Goal: Task Accomplishment & Management: Use online tool/utility

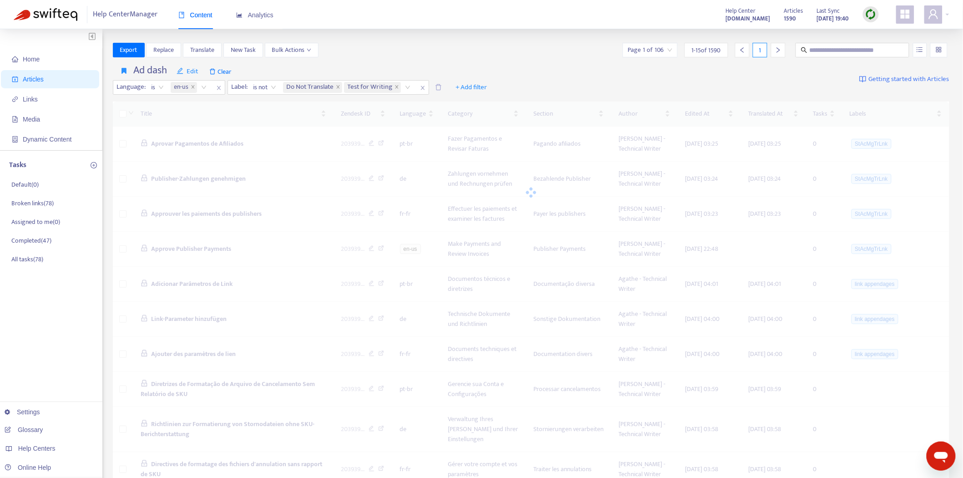
click at [869, 11] on img at bounding box center [871, 14] width 11 height 11
click at [871, 33] on link "Quick Sync" at bounding box center [890, 33] width 39 height 10
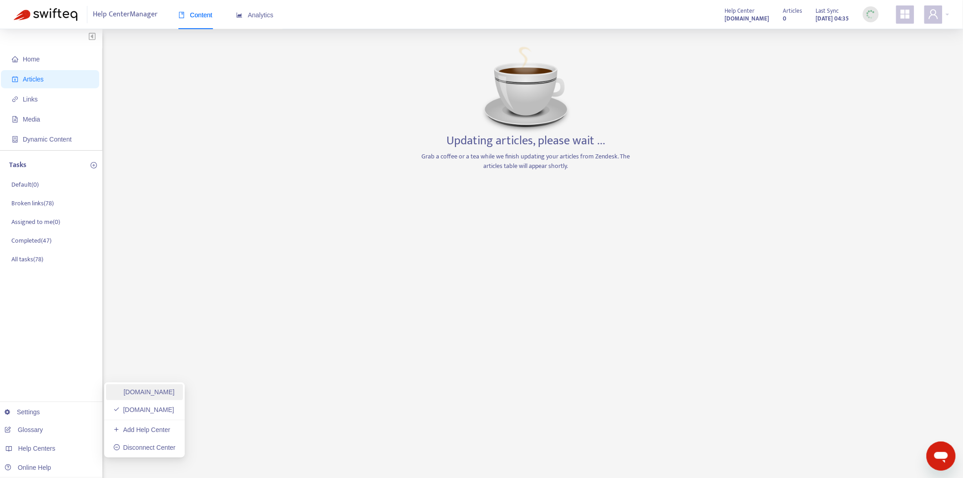
click at [169, 392] on link "[DOMAIN_NAME]" at bounding box center [143, 391] width 61 height 7
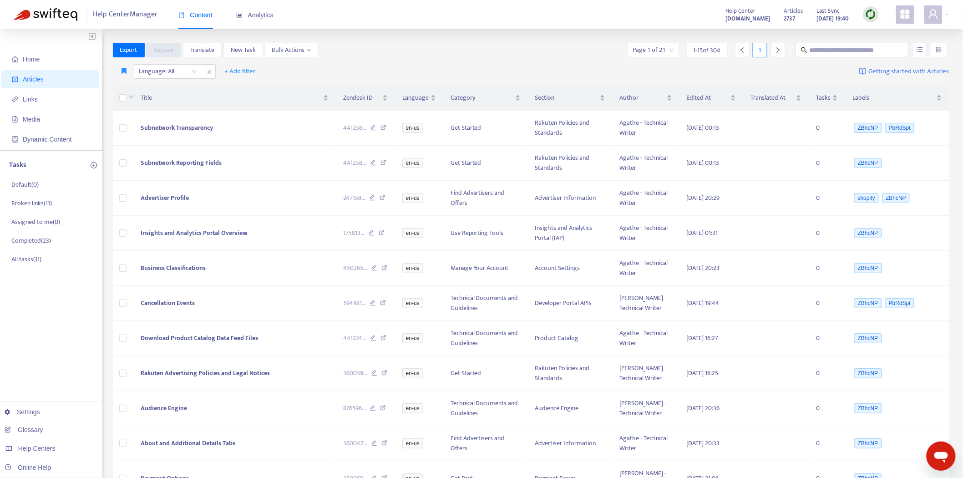
click at [871, 16] on img at bounding box center [871, 14] width 11 height 11
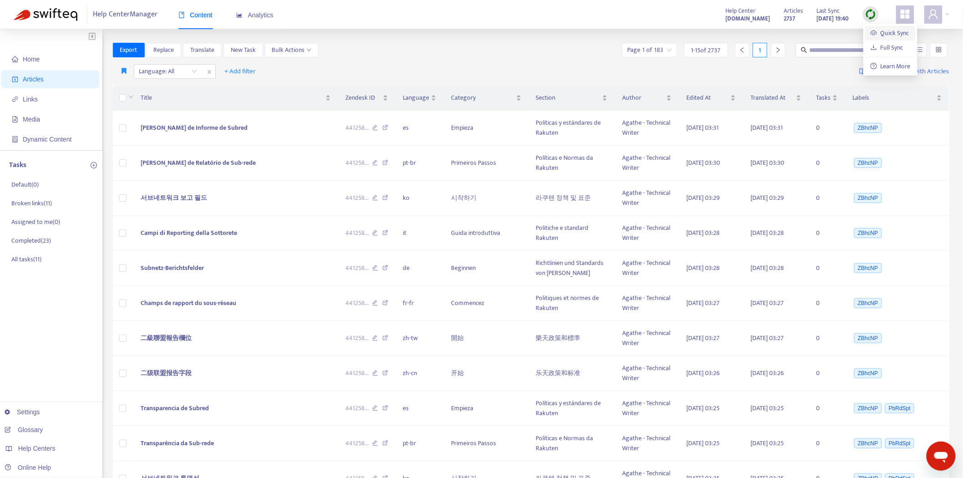
click at [873, 32] on link "Quick Sync" at bounding box center [890, 33] width 39 height 10
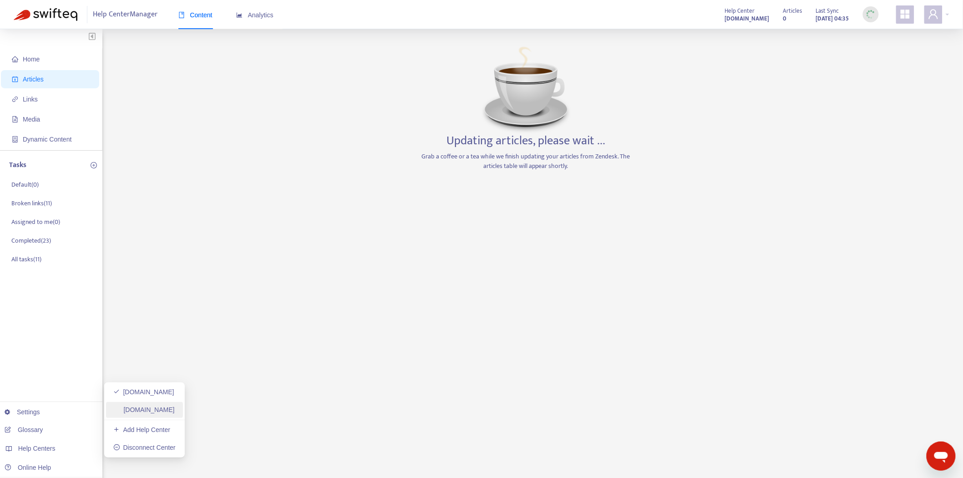
click at [141, 409] on link "[DOMAIN_NAME]" at bounding box center [143, 409] width 61 height 7
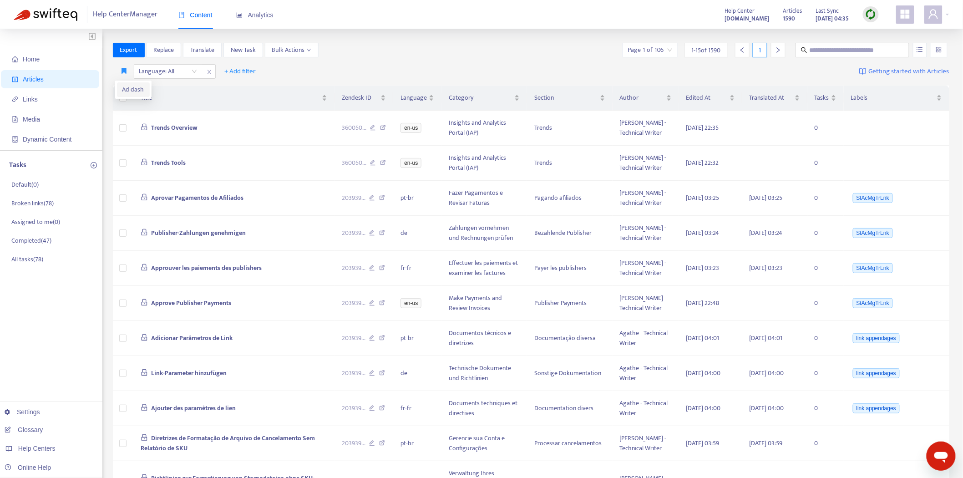
click at [127, 85] on span "Ad dash" at bounding box center [133, 90] width 22 height 10
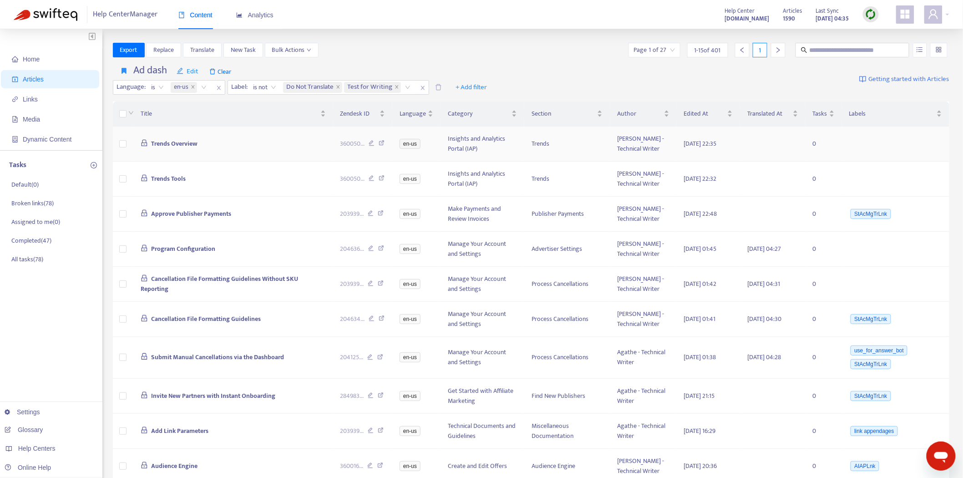
click at [184, 146] on span "Trends Overview" at bounding box center [174, 143] width 46 height 10
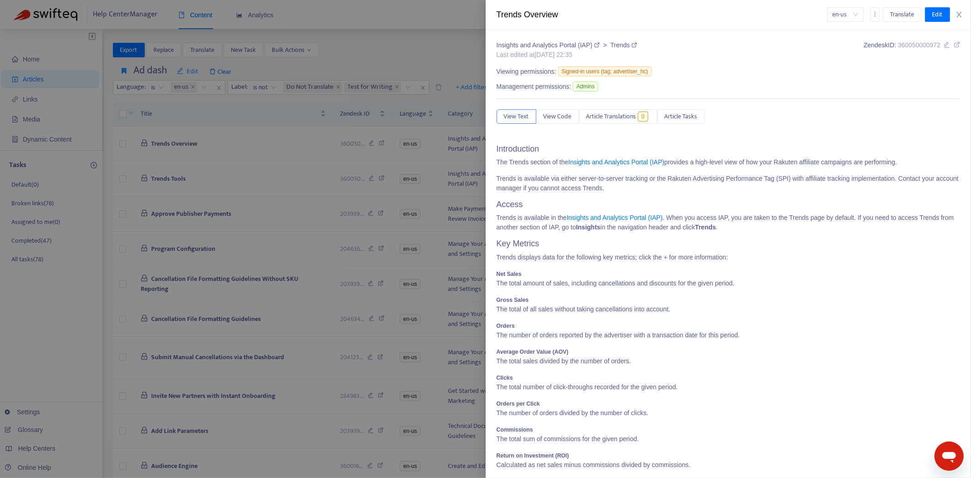
click at [187, 140] on div at bounding box center [485, 239] width 971 height 478
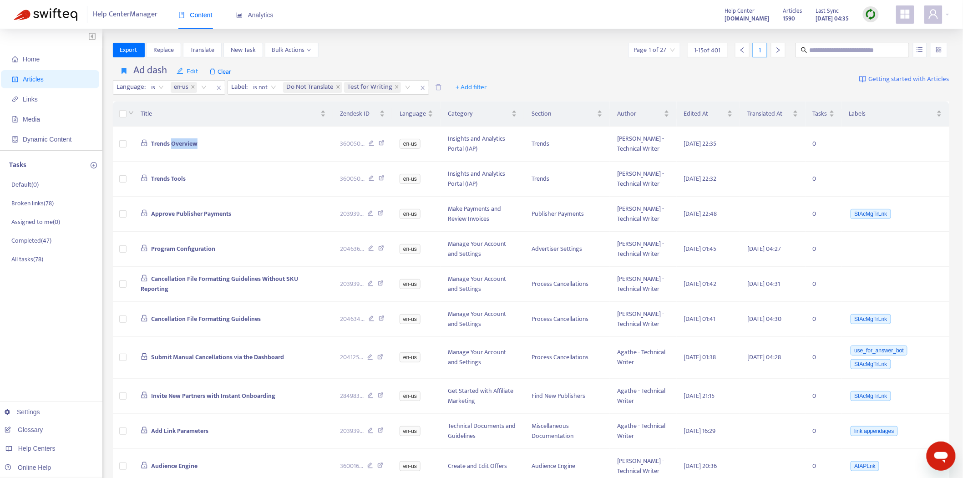
click at [187, 140] on span "Trends Overview" at bounding box center [174, 143] width 46 height 10
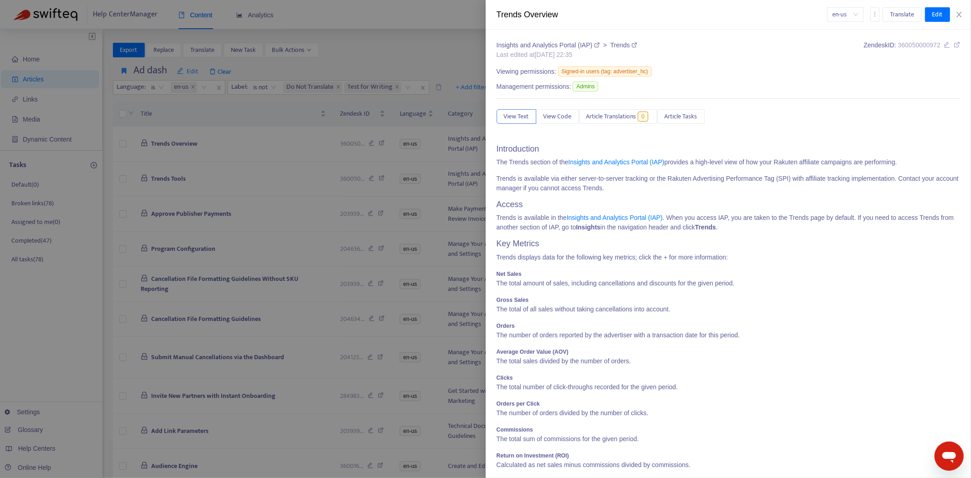
click at [176, 142] on div at bounding box center [485, 239] width 971 height 478
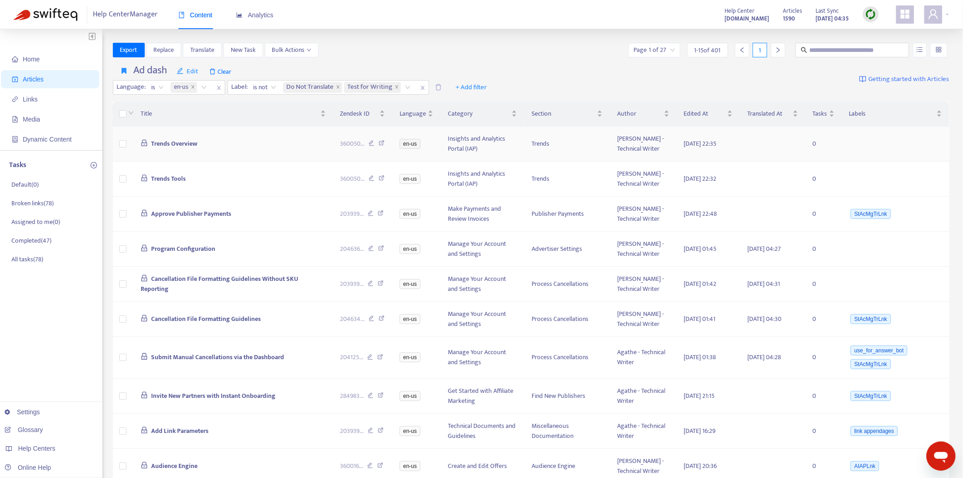
click at [176, 143] on span "Trends Overview" at bounding box center [174, 143] width 46 height 10
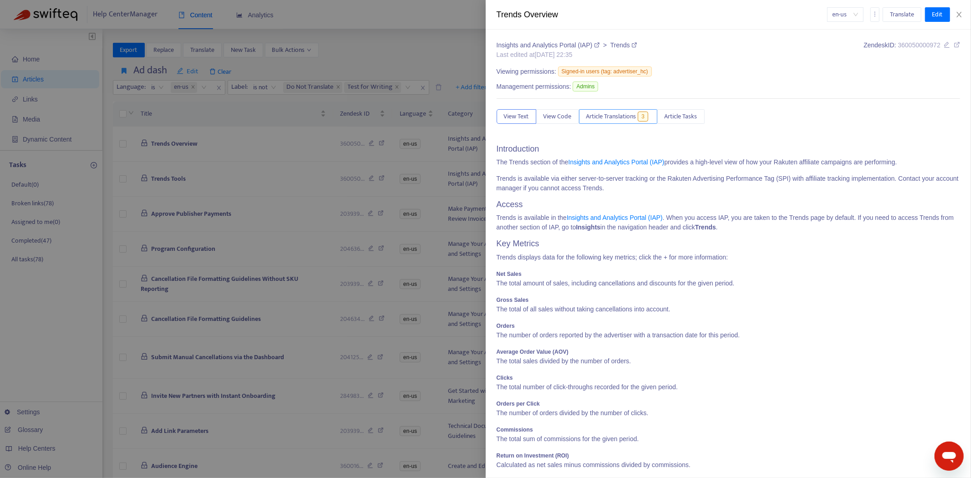
click at [611, 120] on span "Article Translations" at bounding box center [611, 117] width 50 height 10
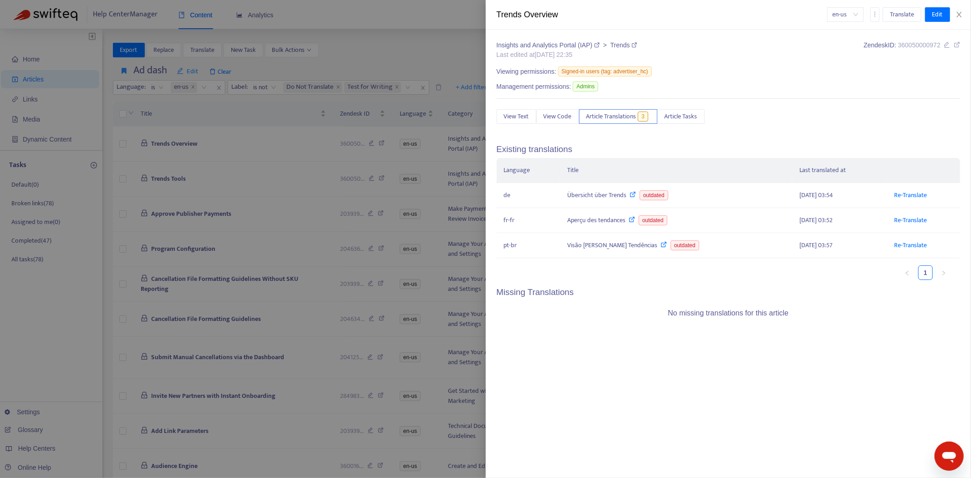
click at [152, 155] on div at bounding box center [485, 239] width 971 height 478
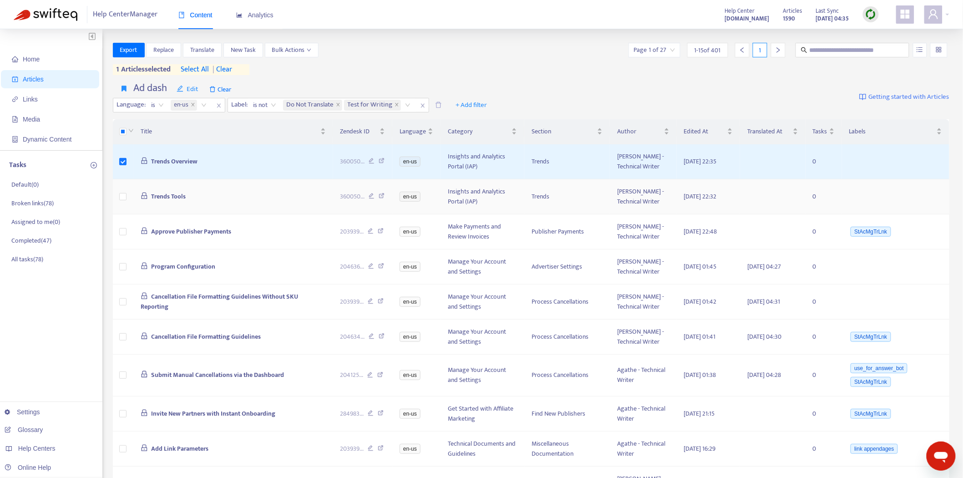
click at [171, 198] on span "Trends Tools" at bounding box center [168, 196] width 35 height 10
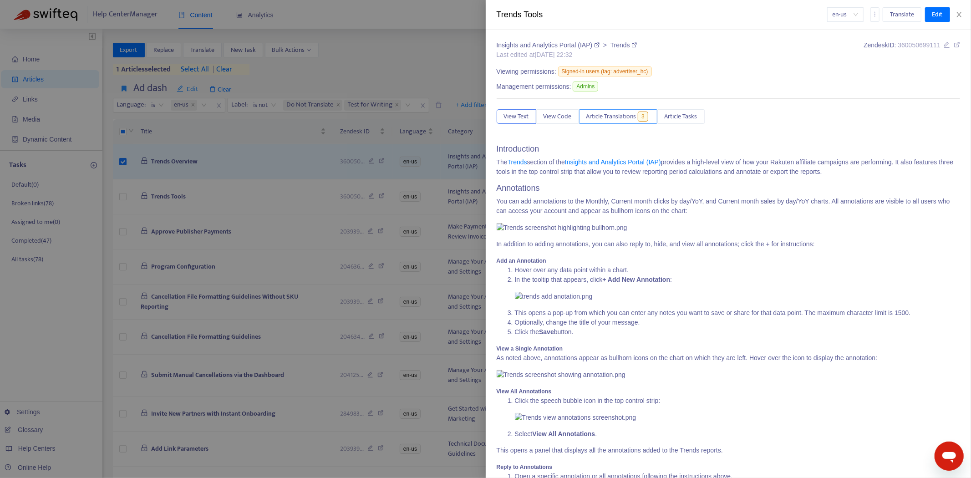
click at [616, 121] on span "Article Translations" at bounding box center [611, 117] width 50 height 10
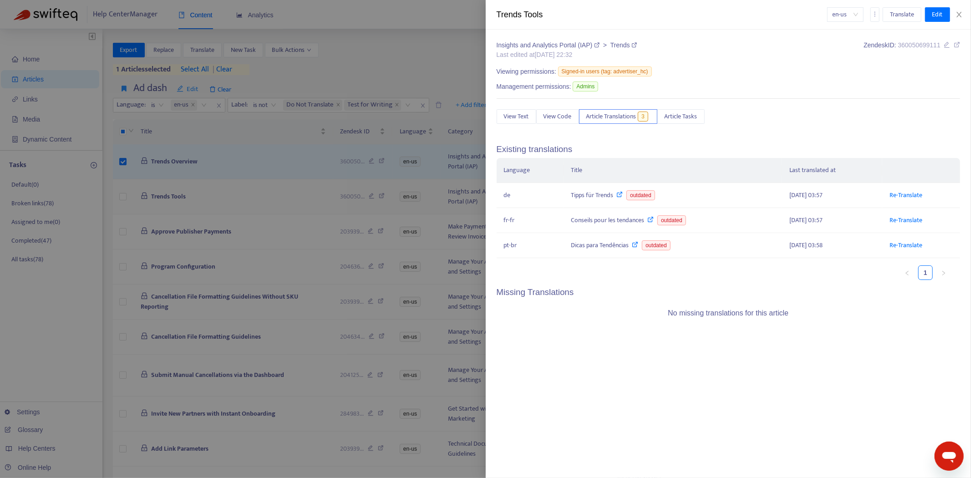
click at [220, 205] on div at bounding box center [485, 239] width 971 height 478
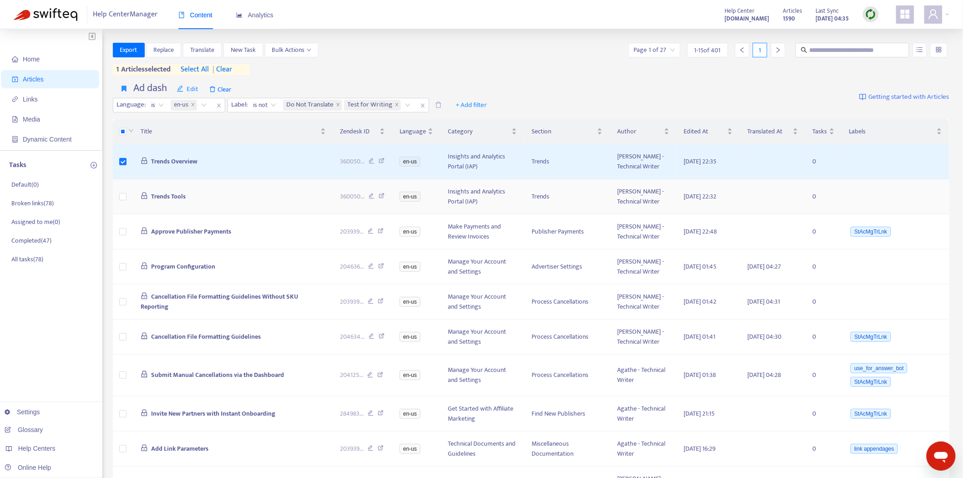
click at [119, 193] on td at bounding box center [123, 196] width 20 height 35
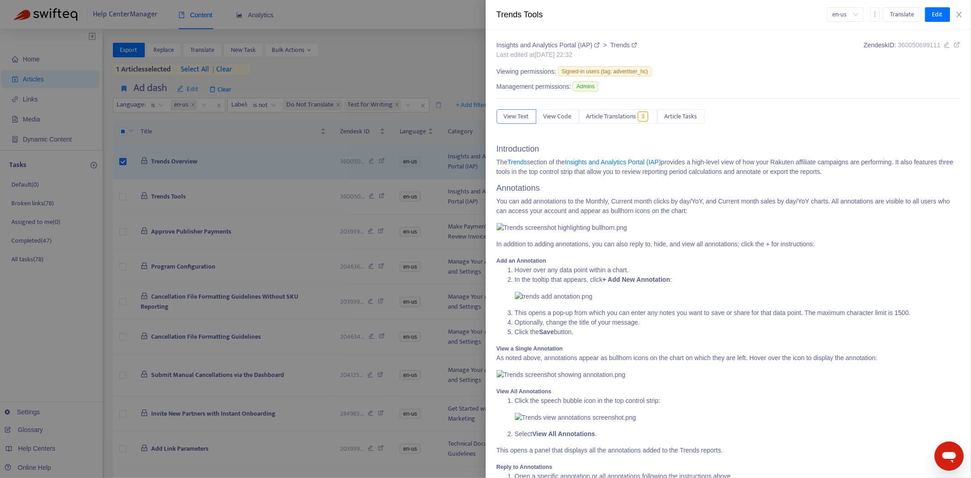
click at [121, 194] on div at bounding box center [485, 239] width 971 height 478
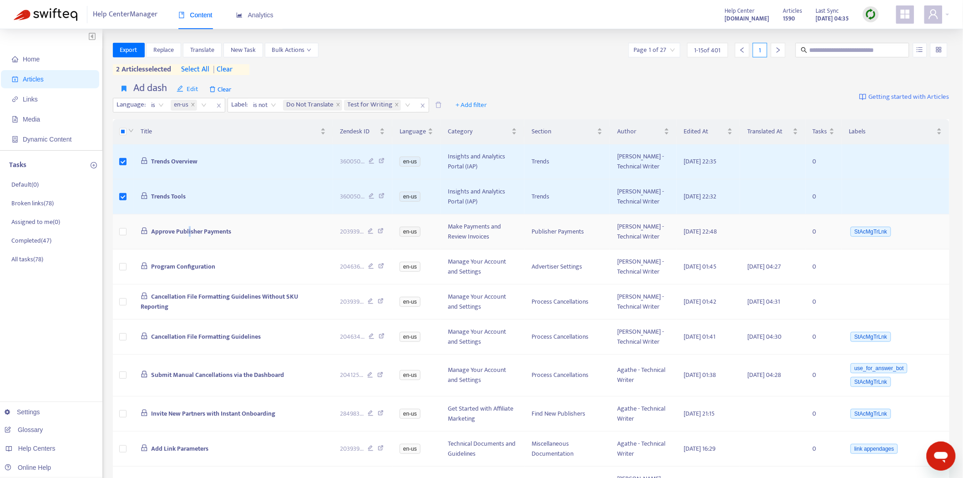
click at [189, 229] on span "Approve Publisher Payments" at bounding box center [191, 231] width 80 height 10
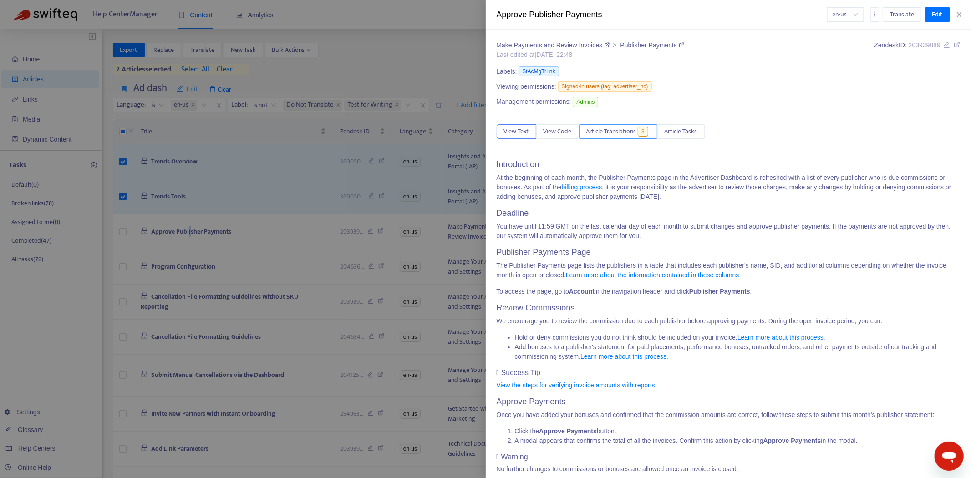
click at [628, 125] on button "Article Translations 3" at bounding box center [618, 131] width 78 height 15
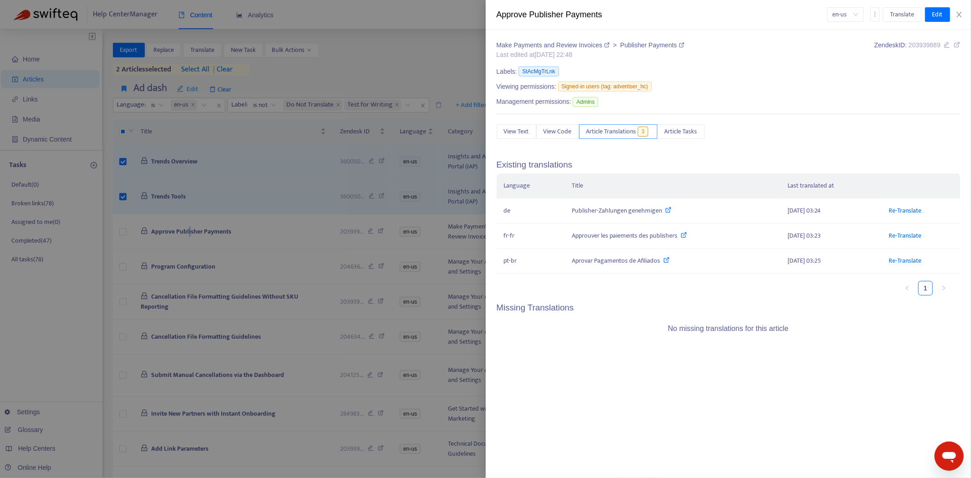
click at [617, 135] on span "Article Translations" at bounding box center [611, 132] width 50 height 10
click at [176, 199] on div at bounding box center [485, 239] width 971 height 478
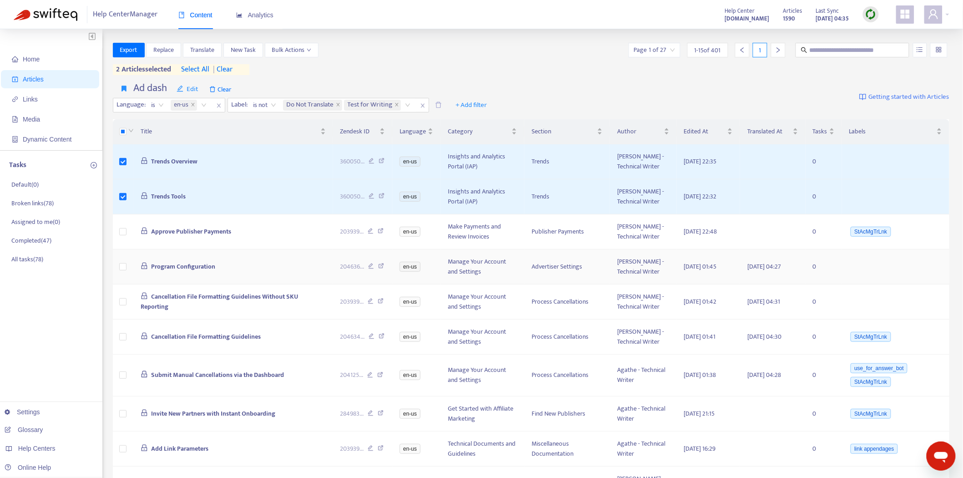
click at [176, 268] on span "Program Configuration" at bounding box center [183, 266] width 64 height 10
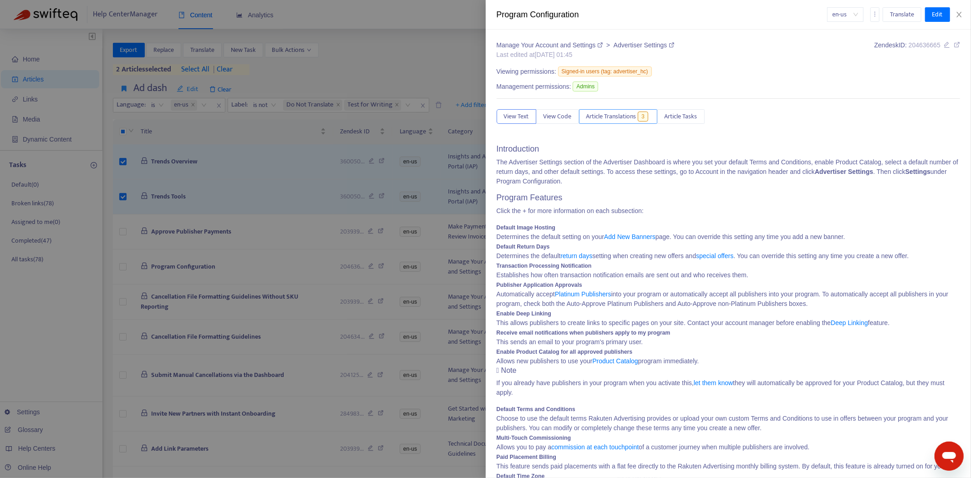
click at [616, 116] on span "Article Translations" at bounding box center [611, 117] width 50 height 10
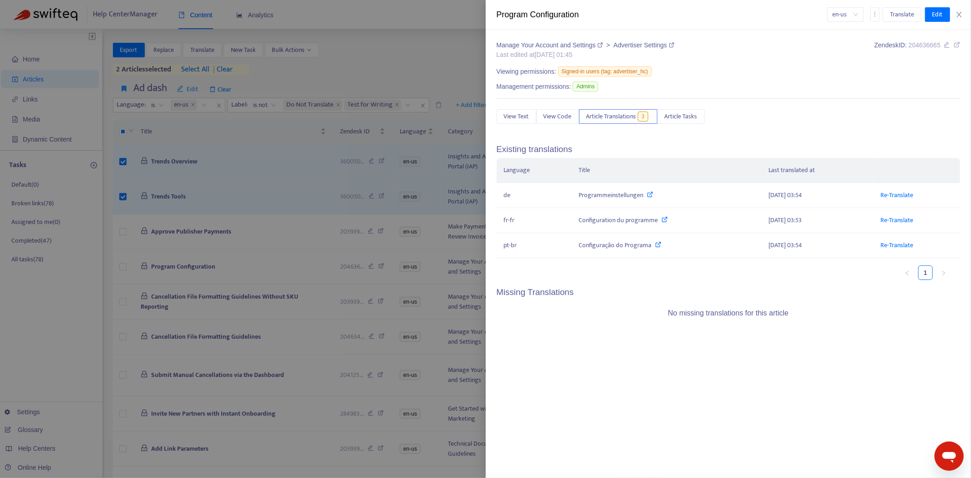
click at [247, 222] on div at bounding box center [485, 239] width 971 height 478
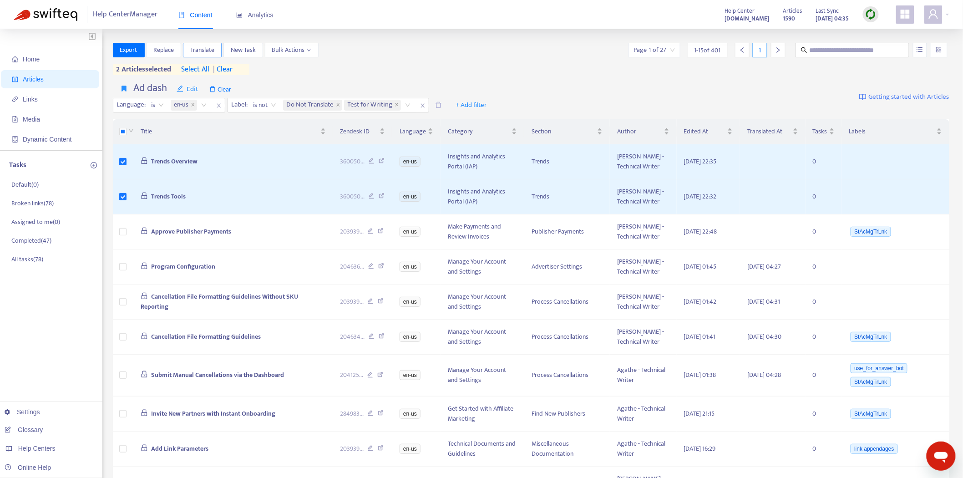
click at [201, 49] on span "Translate" at bounding box center [202, 50] width 24 height 10
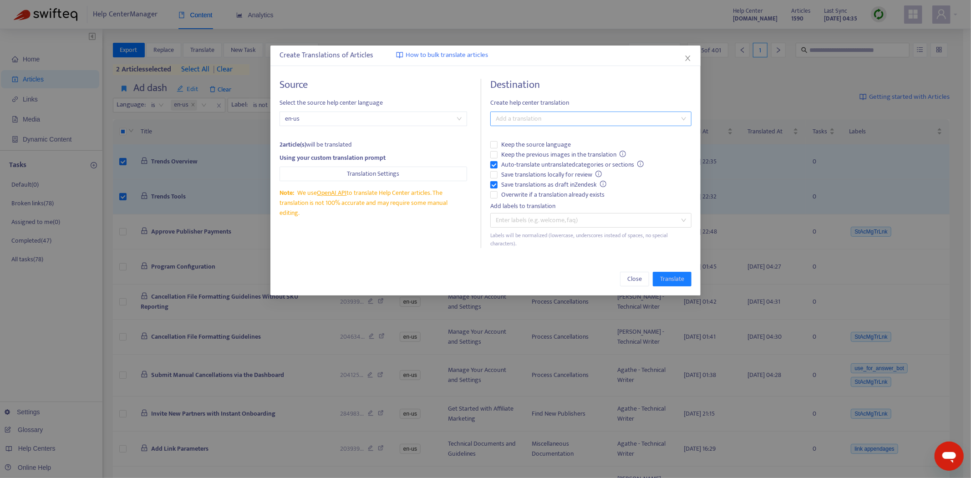
click at [547, 120] on div at bounding box center [587, 118] width 188 height 11
click at [535, 137] on div "Select all" at bounding box center [591, 137] width 187 height 10
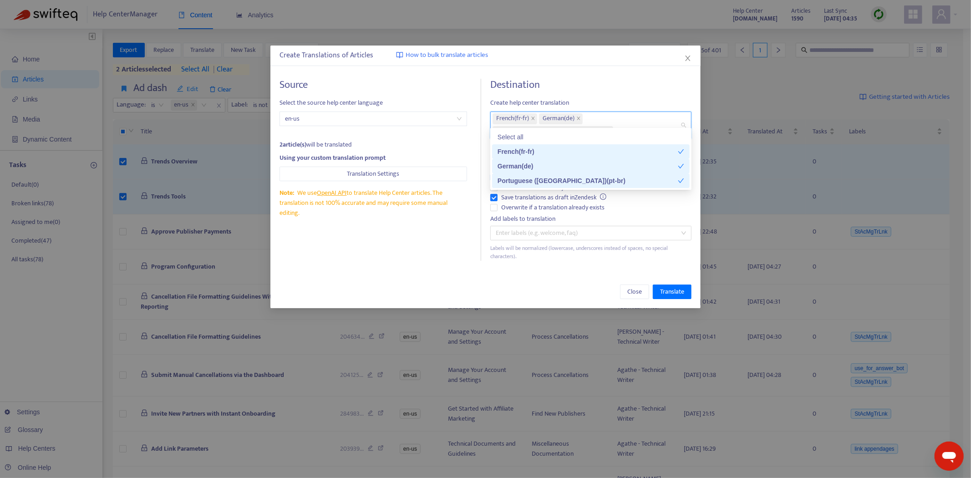
click at [488, 193] on div "Source Select the source help center language en-us 2 article(s) will be transl…" at bounding box center [486, 170] width 412 height 182
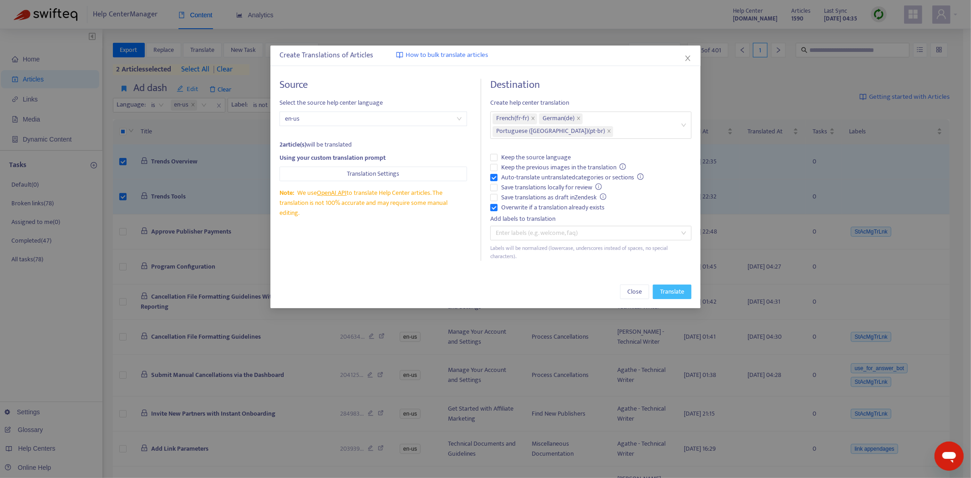
click at [669, 287] on span "Translate" at bounding box center [672, 292] width 24 height 10
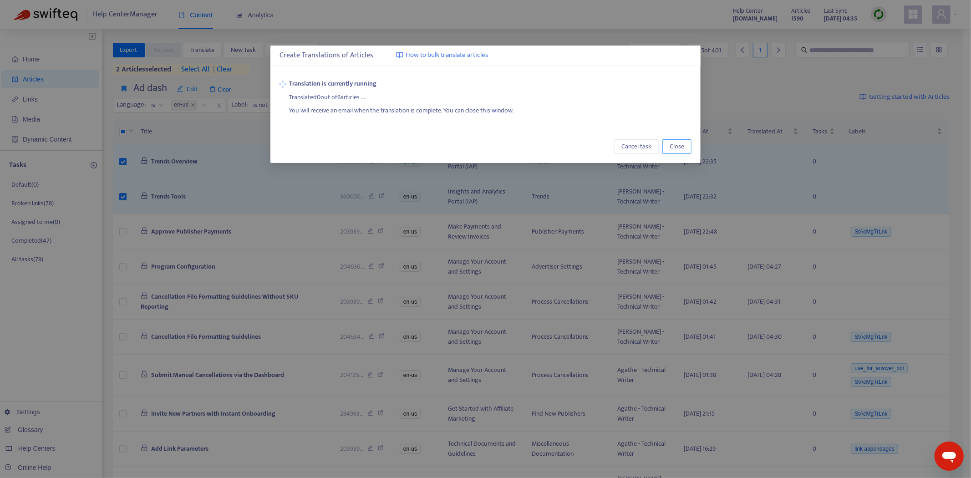
click at [677, 142] on span "Close" at bounding box center [677, 147] width 15 height 10
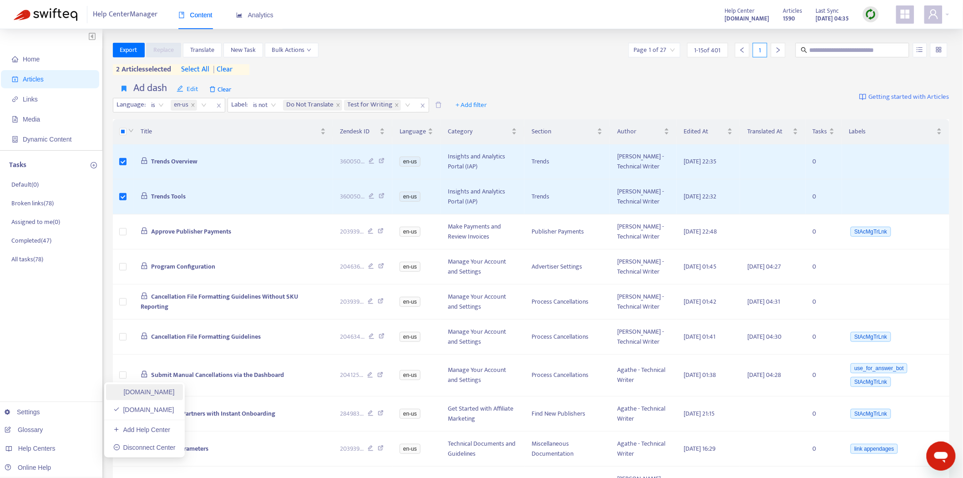
click at [158, 389] on link "[DOMAIN_NAME]" at bounding box center [143, 391] width 61 height 7
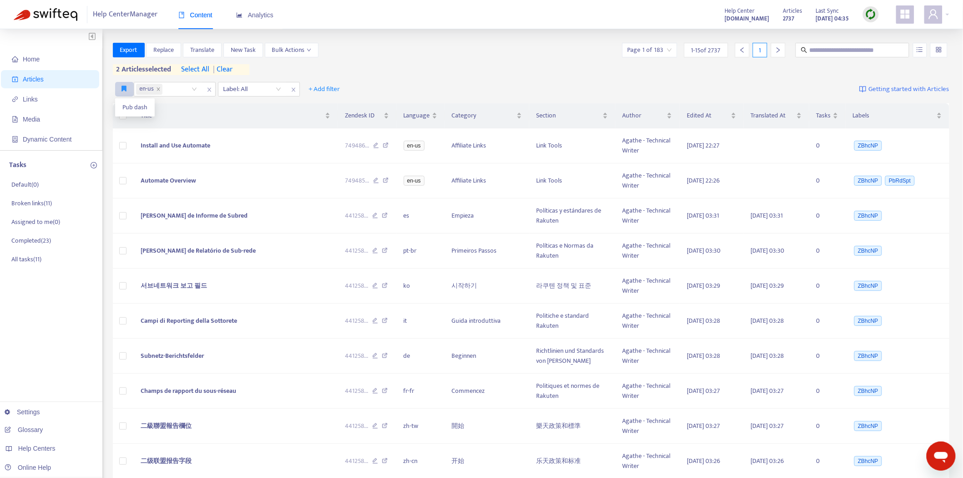
click at [123, 86] on icon "button" at bounding box center [124, 88] width 5 height 7
click at [123, 108] on span "Pub dash" at bounding box center [134, 107] width 25 height 10
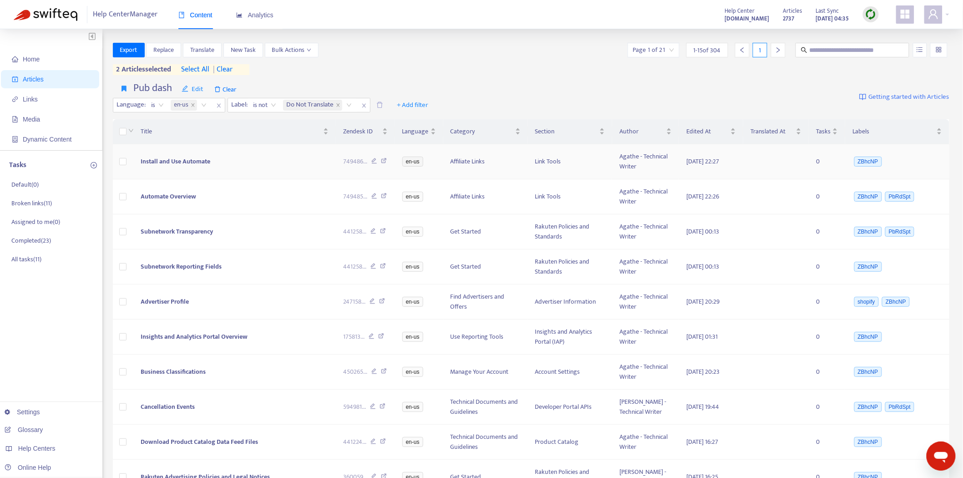
click at [176, 159] on span "Install and Use Automate" at bounding box center [176, 161] width 70 height 10
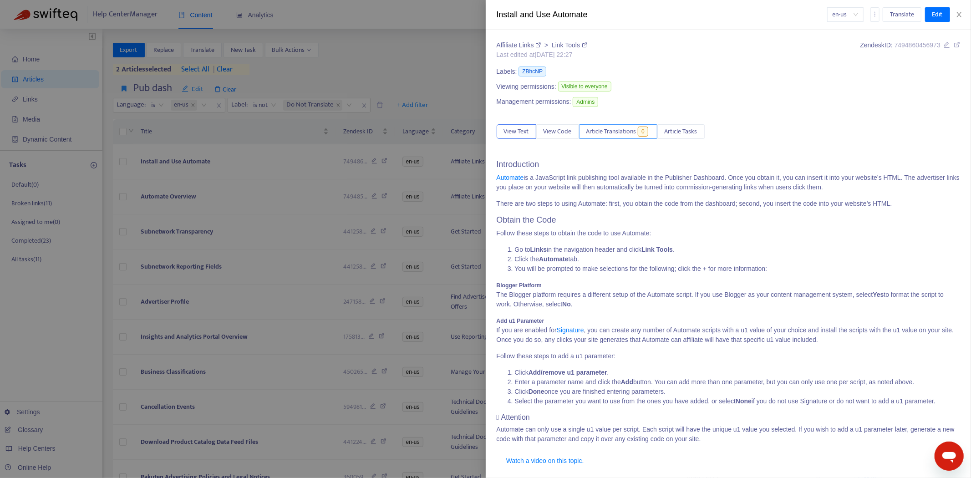
click at [621, 132] on span "Article Translations" at bounding box center [611, 132] width 50 height 10
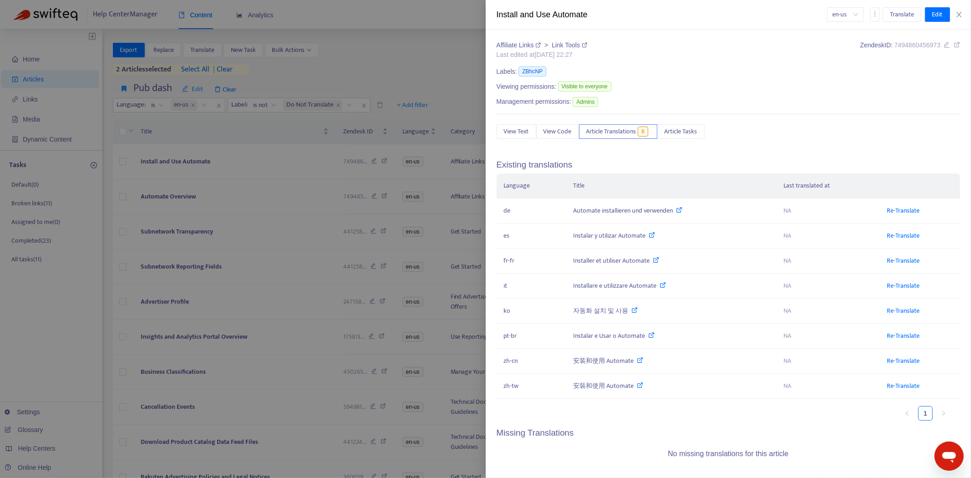
click at [263, 157] on div at bounding box center [485, 239] width 971 height 478
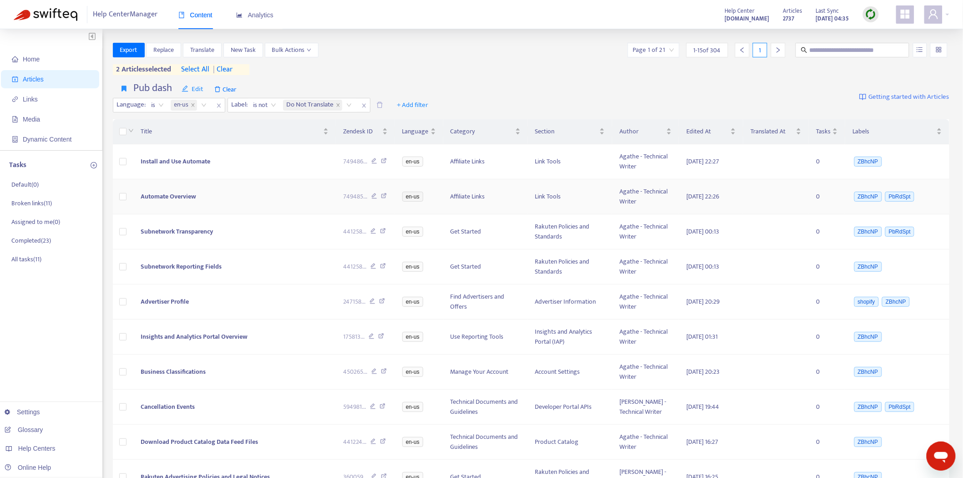
click at [160, 199] on span "Automate Overview" at bounding box center [169, 196] width 56 height 10
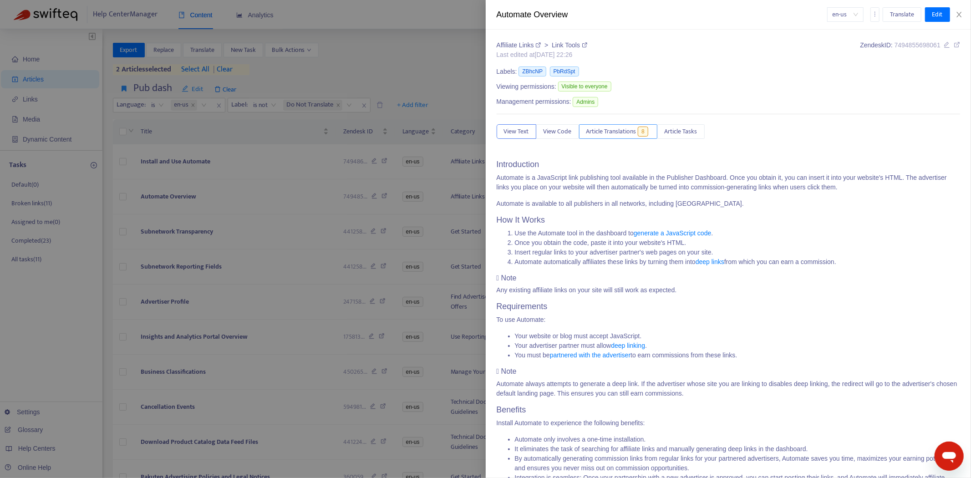
click at [628, 138] on button "Article Translations 8" at bounding box center [618, 131] width 78 height 15
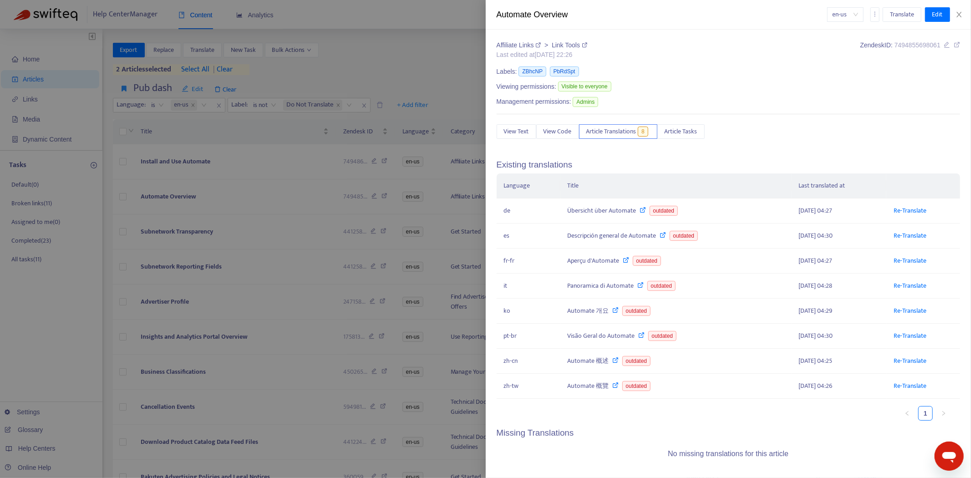
click at [365, 61] on div at bounding box center [485, 239] width 971 height 478
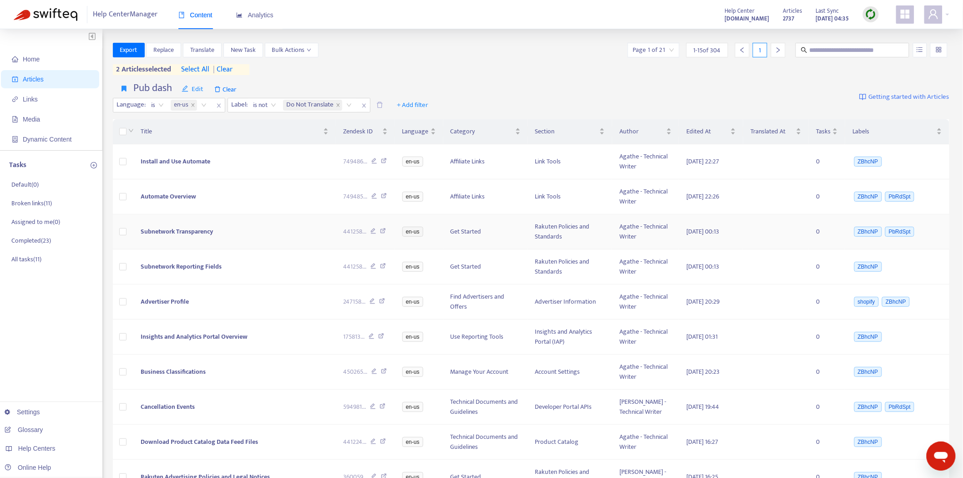
click at [199, 229] on span "Subnetwork Transparency" at bounding box center [177, 231] width 72 height 10
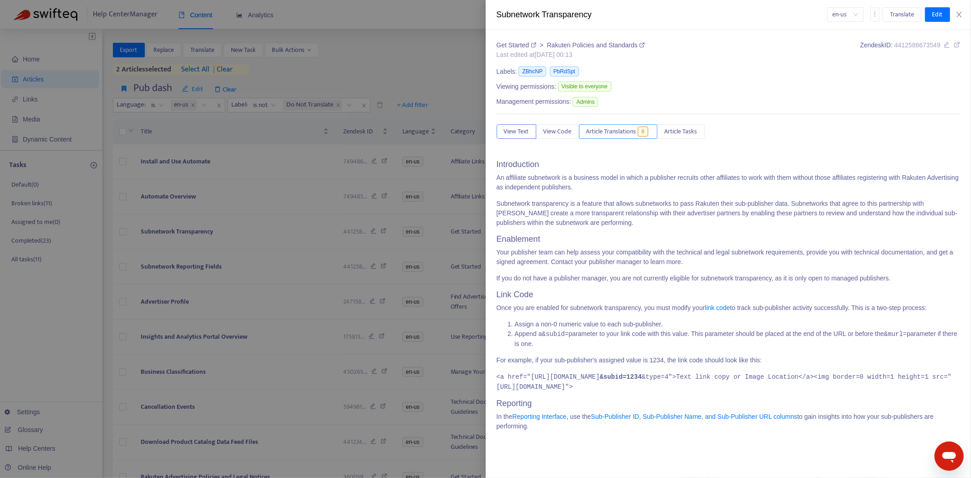
click at [631, 131] on span "Article Translations" at bounding box center [611, 132] width 50 height 10
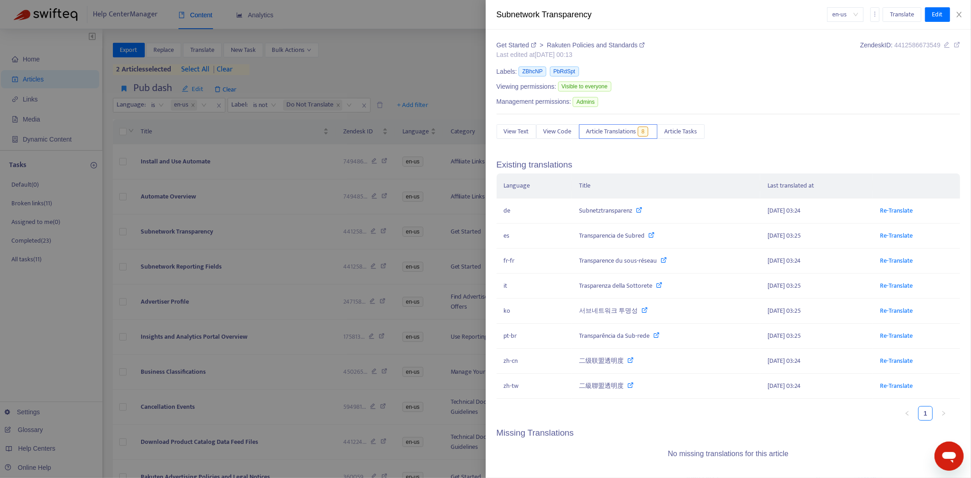
click at [188, 227] on div at bounding box center [485, 239] width 971 height 478
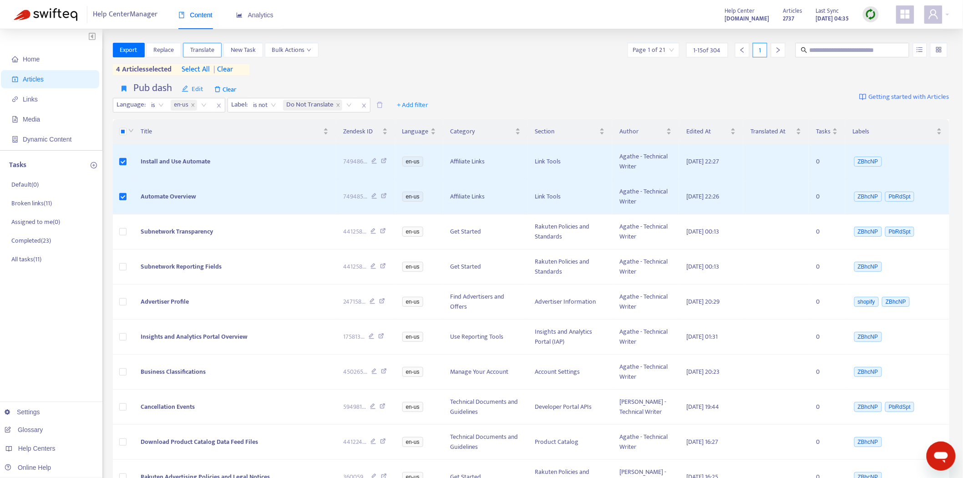
click at [194, 46] on span "Translate" at bounding box center [202, 50] width 24 height 10
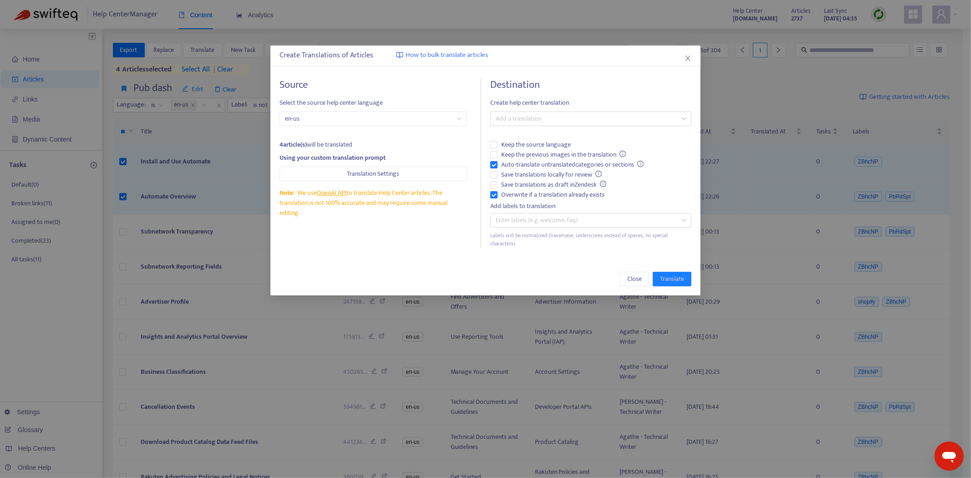
click at [570, 111] on div "Destination Create help center translation Add a translation Keep the source la…" at bounding box center [590, 163] width 201 height 169
click at [565, 120] on div at bounding box center [587, 118] width 188 height 11
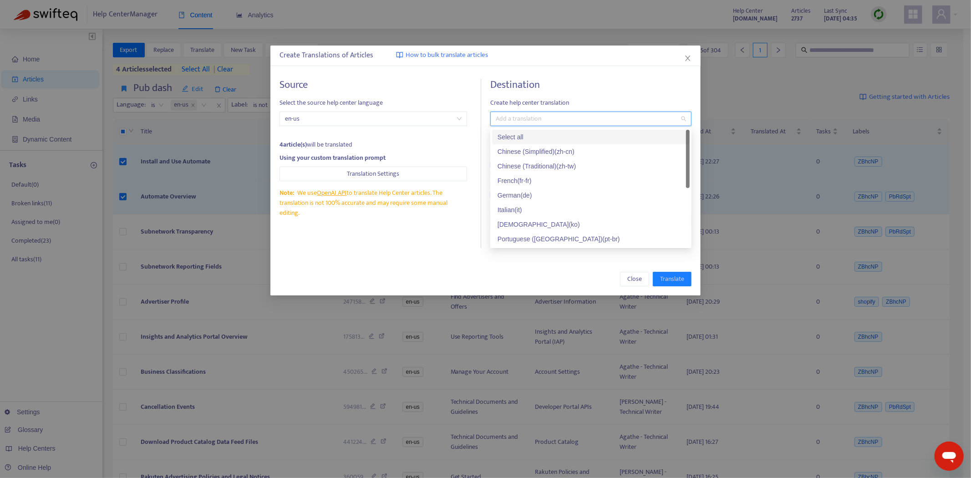
click at [554, 140] on div "Select all" at bounding box center [591, 137] width 187 height 10
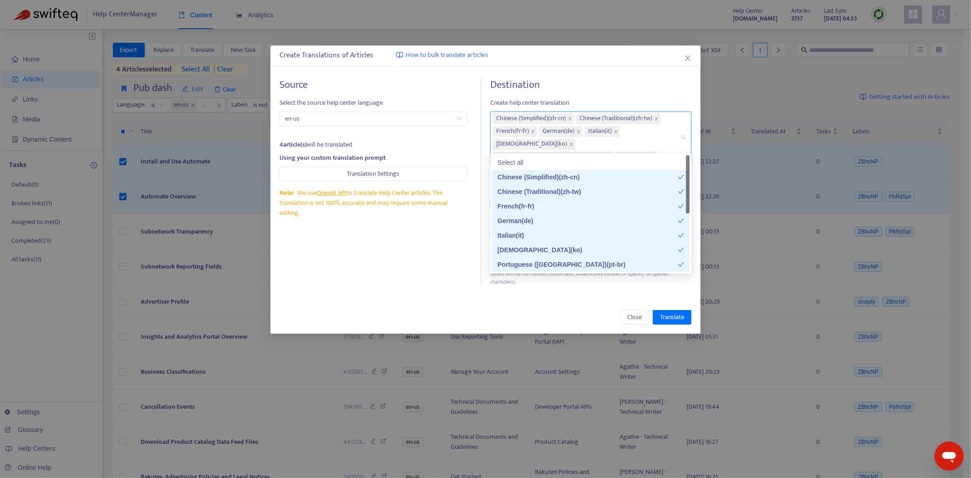
click at [387, 259] on div "Source Select the source help center language en-us 4 article(s) will be transl…" at bounding box center [381, 183] width 202 height 208
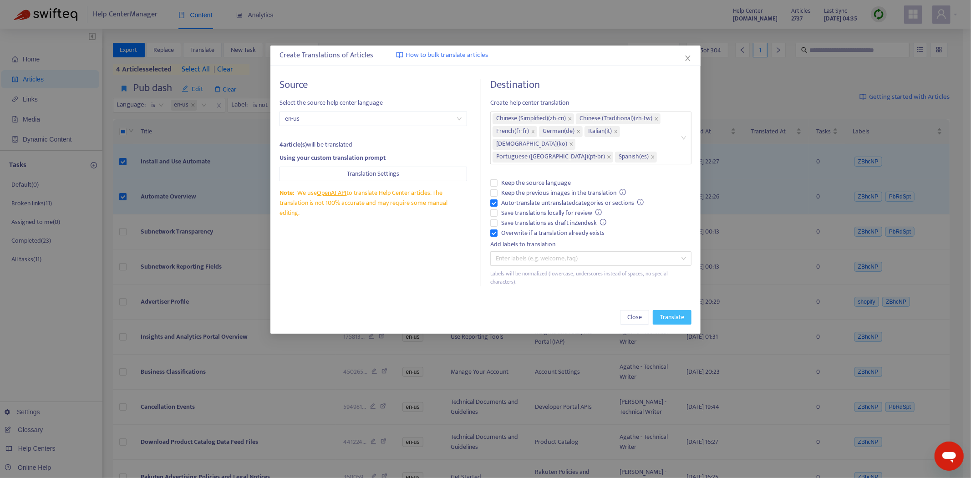
click at [665, 312] on span "Translate" at bounding box center [672, 317] width 24 height 10
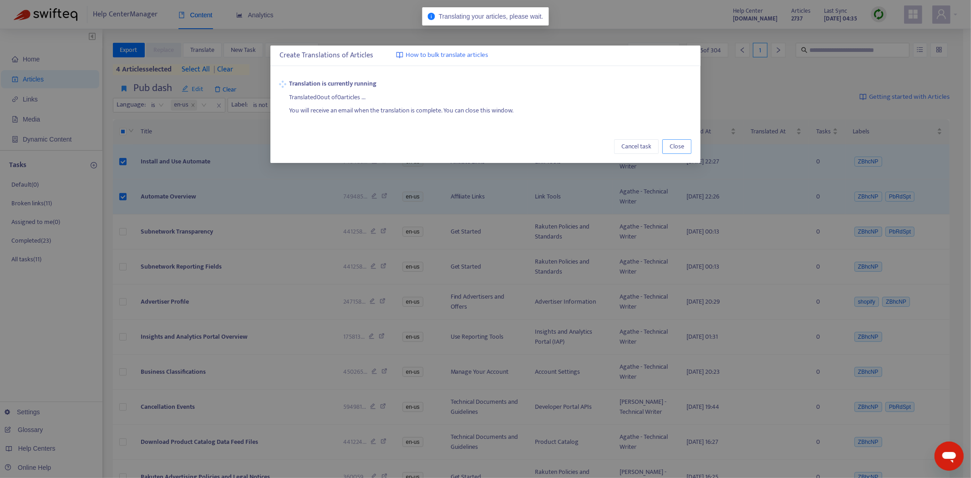
click at [680, 143] on span "Close" at bounding box center [677, 147] width 15 height 10
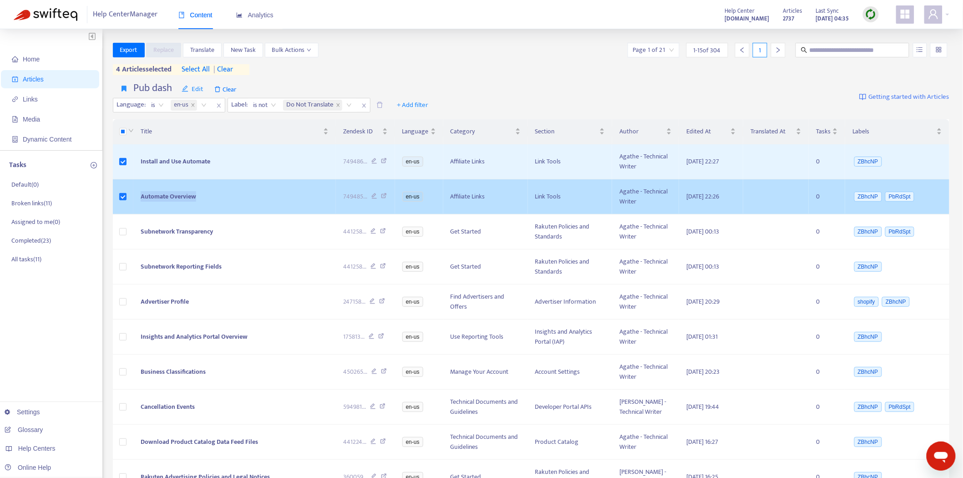
drag, startPoint x: 261, startPoint y: 205, endPoint x: 130, endPoint y: 204, distance: 131.6
click at [130, 204] on tr "Automate Overview 749485 ... en-us Affiliate Links Link Tools Agathe - Technica…" at bounding box center [531, 196] width 837 height 35
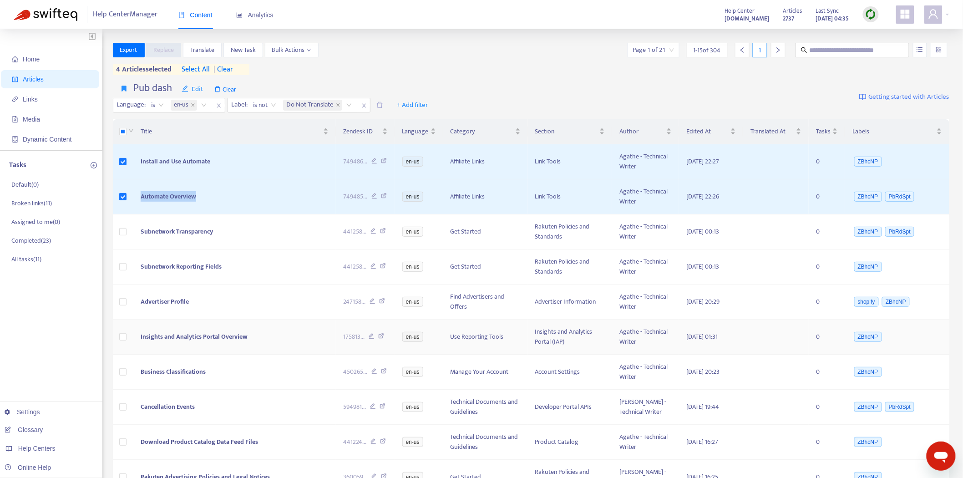
copy tr "Automate Overview"
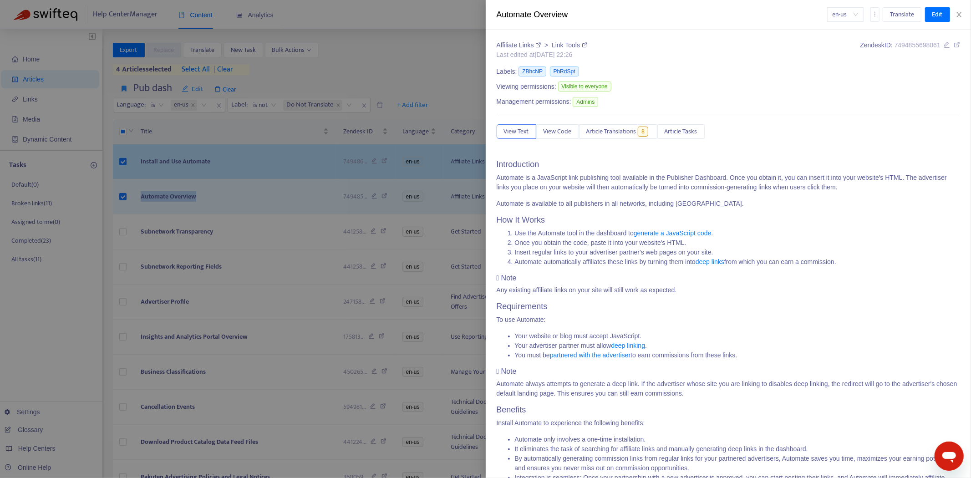
click at [255, 176] on div at bounding box center [485, 239] width 971 height 478
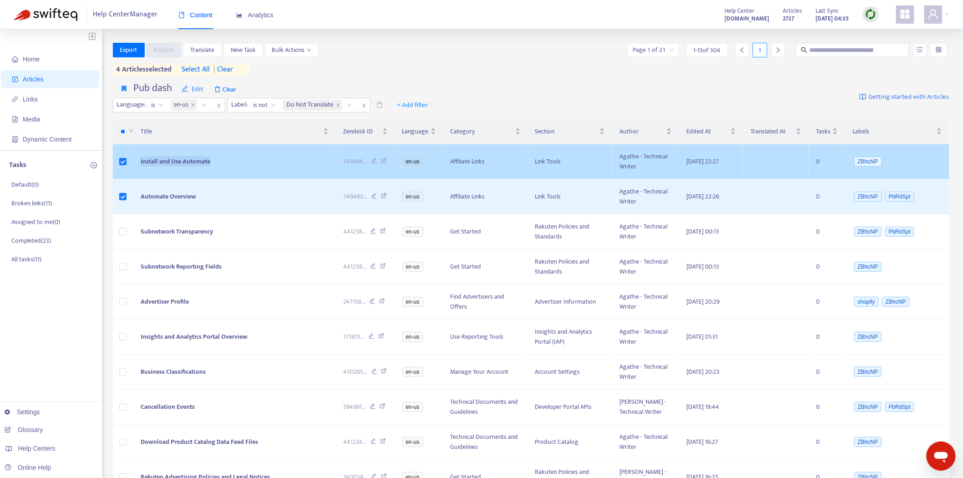
drag, startPoint x: 221, startPoint y: 161, endPoint x: 148, endPoint y: 165, distance: 73.0
click at [125, 174] on tr "Install and Use Automate 749486 ... en-us Affiliate Links Link Tools Agathe - T…" at bounding box center [531, 161] width 837 height 35
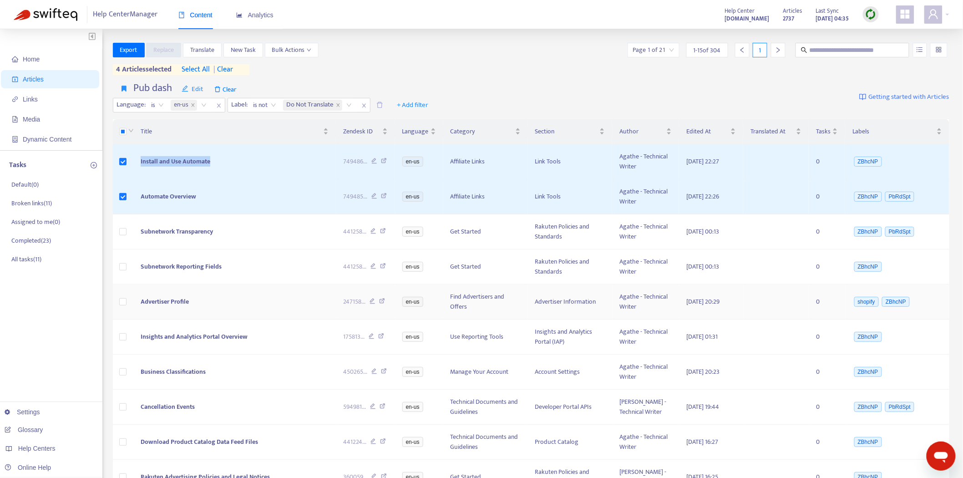
copy tr "Install and Use Automate"
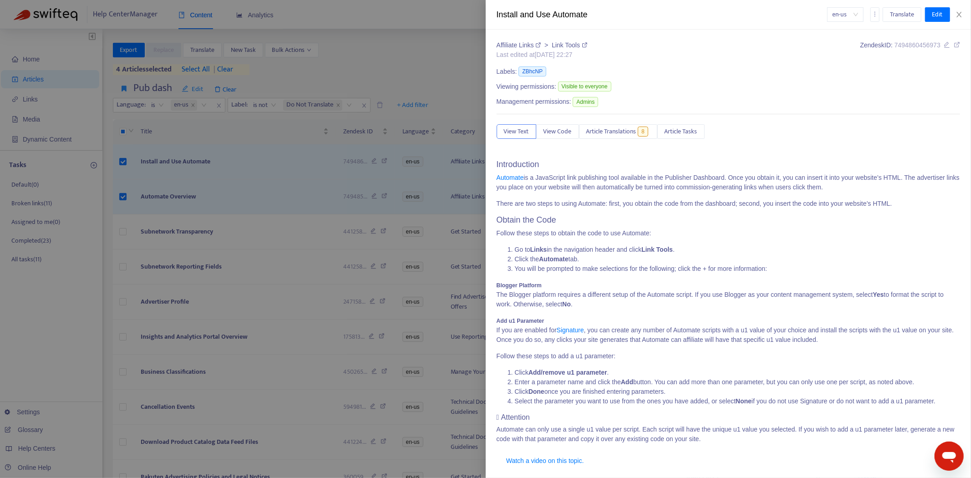
click at [83, 436] on div at bounding box center [485, 239] width 971 height 478
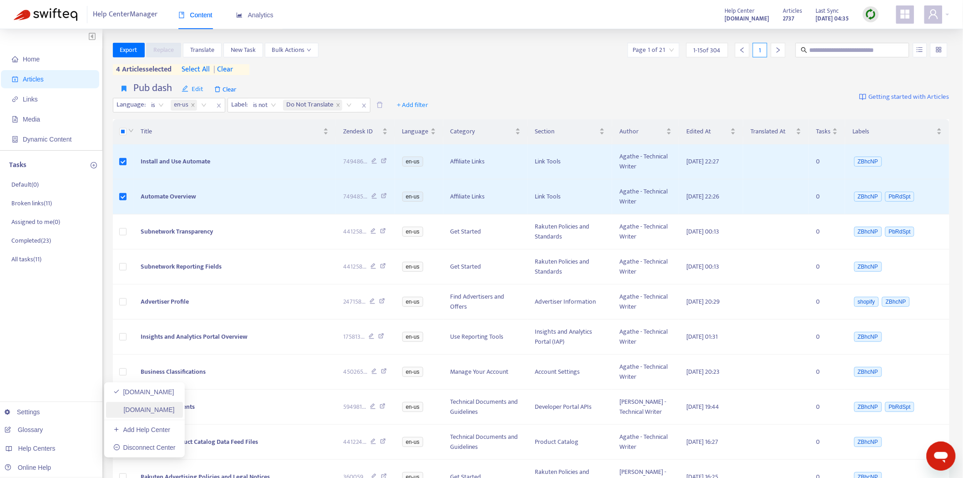
click at [175, 406] on link "[DOMAIN_NAME]" at bounding box center [143, 409] width 61 height 7
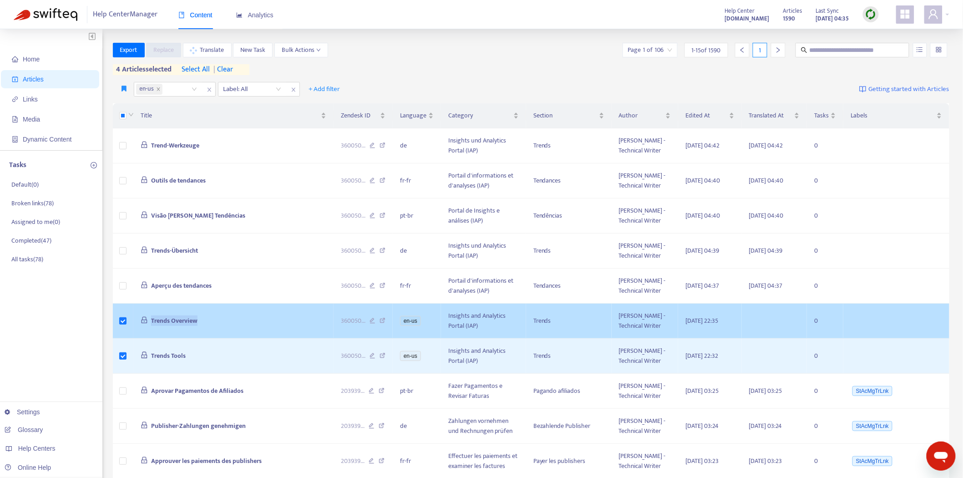
drag, startPoint x: 204, startPoint y: 316, endPoint x: 262, endPoint y: 333, distance: 60.8
click at [135, 327] on td "Trends Overview" at bounding box center [233, 321] width 201 height 35
copy span "Trends Overview"
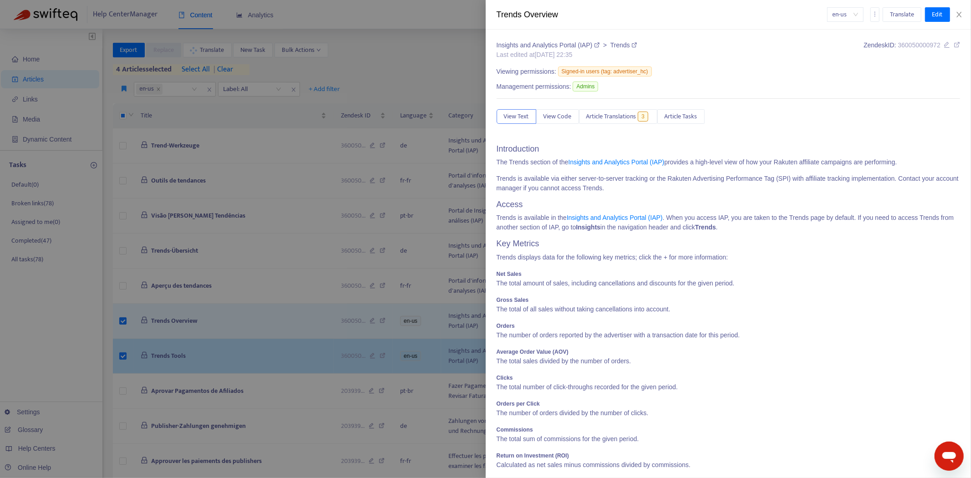
click at [226, 345] on div at bounding box center [485, 239] width 971 height 478
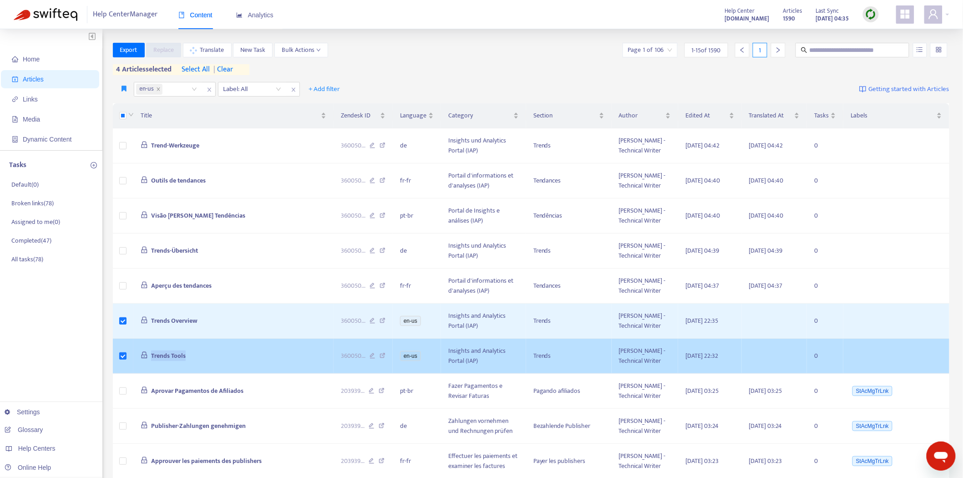
drag, startPoint x: 215, startPoint y: 355, endPoint x: 138, endPoint y: 361, distance: 77.6
click at [138, 361] on td "Trends Tools" at bounding box center [233, 356] width 201 height 35
copy span "Trends Tools"
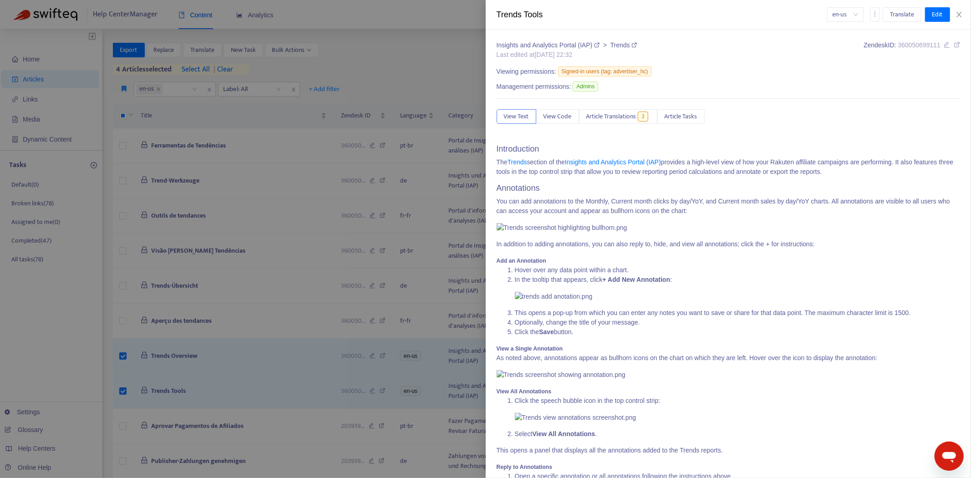
click at [359, 60] on div at bounding box center [485, 239] width 971 height 478
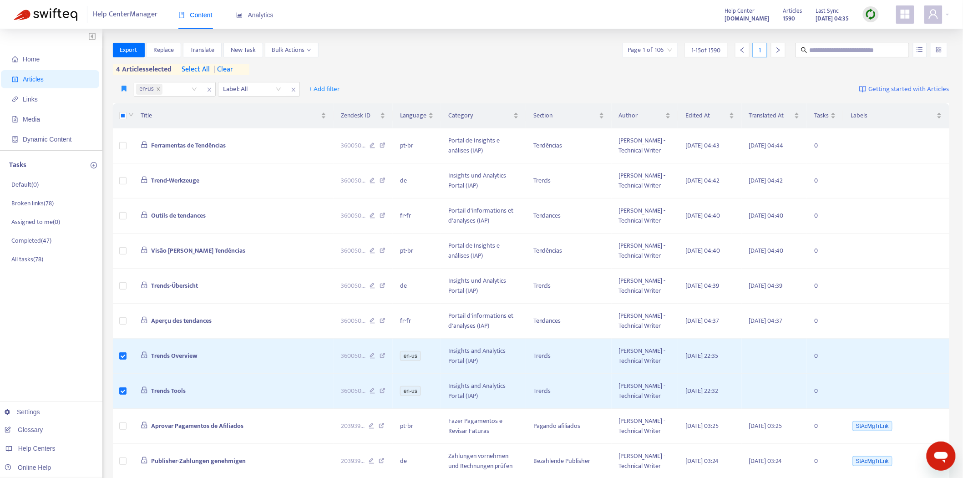
click at [510, 18] on div "Help Center Manager Content Analytics Help Center [DOMAIN_NAME] Articles 1590 L…" at bounding box center [481, 14] width 963 height 29
